Goal: Task Accomplishment & Management: Use online tool/utility

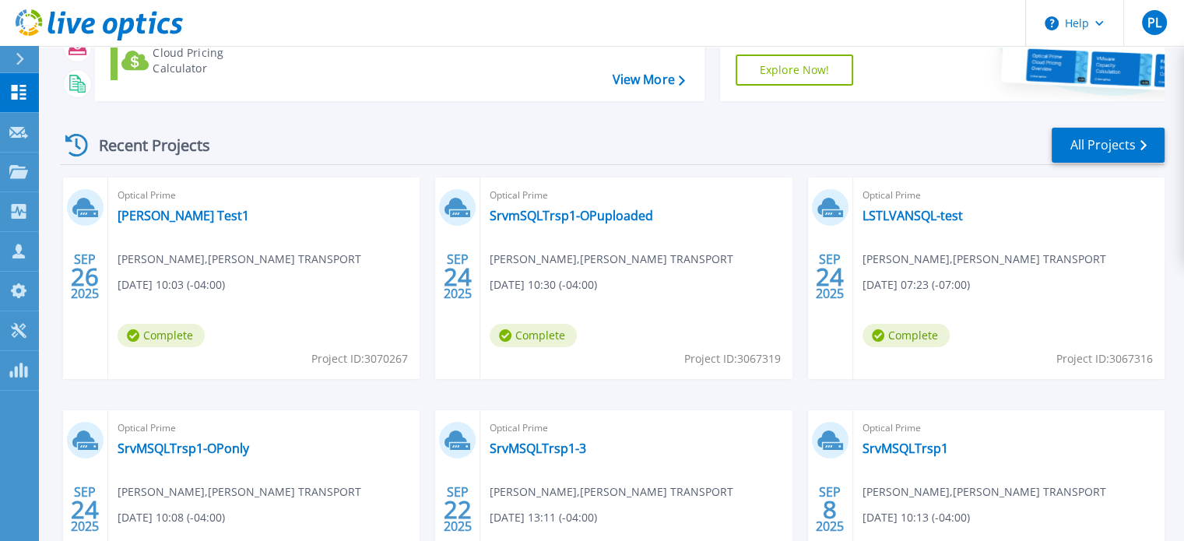
scroll to position [9, 0]
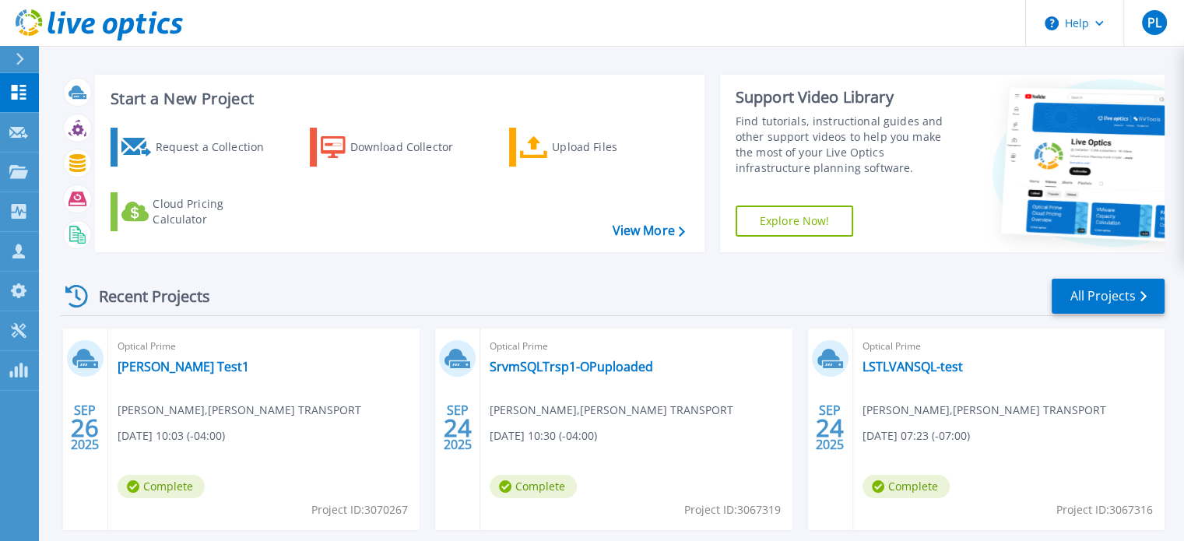
click at [634, 239] on div "Request a Collection Download Collector Upload Files Cloud Pricing Calculator" at bounding box center [397, 179] width 599 height 129
click at [634, 229] on link "View More" at bounding box center [648, 230] width 72 height 15
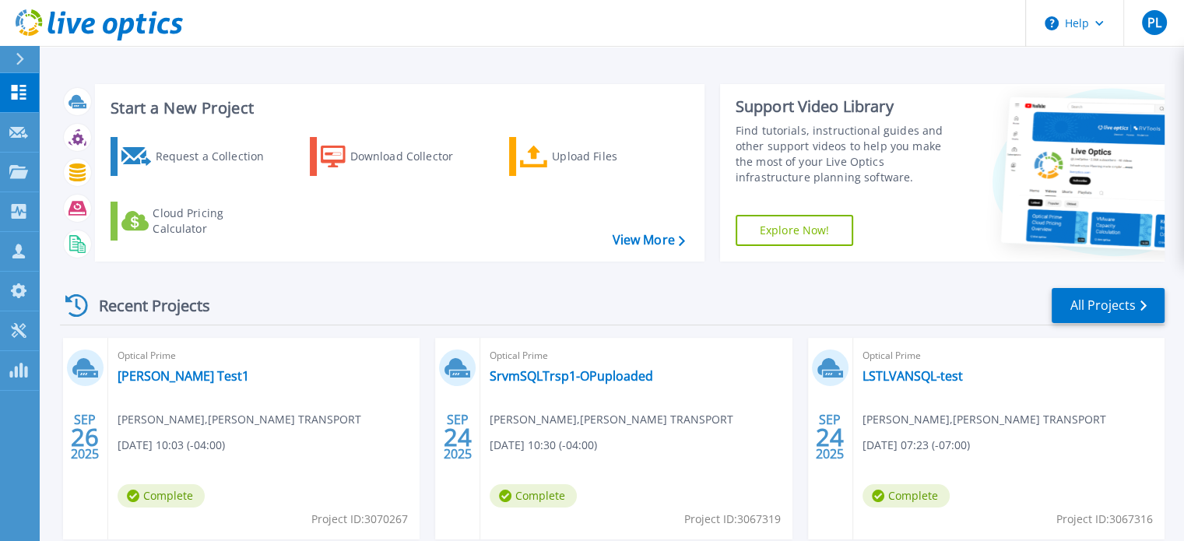
click at [833, 100] on div "Support Video Library" at bounding box center [847, 107] width 223 height 20
click at [796, 225] on link "Explore Now!" at bounding box center [795, 230] width 118 height 31
click at [159, 156] on div "Request a Collection" at bounding box center [217, 156] width 125 height 31
